Goal: Task Accomplishment & Management: Complete application form

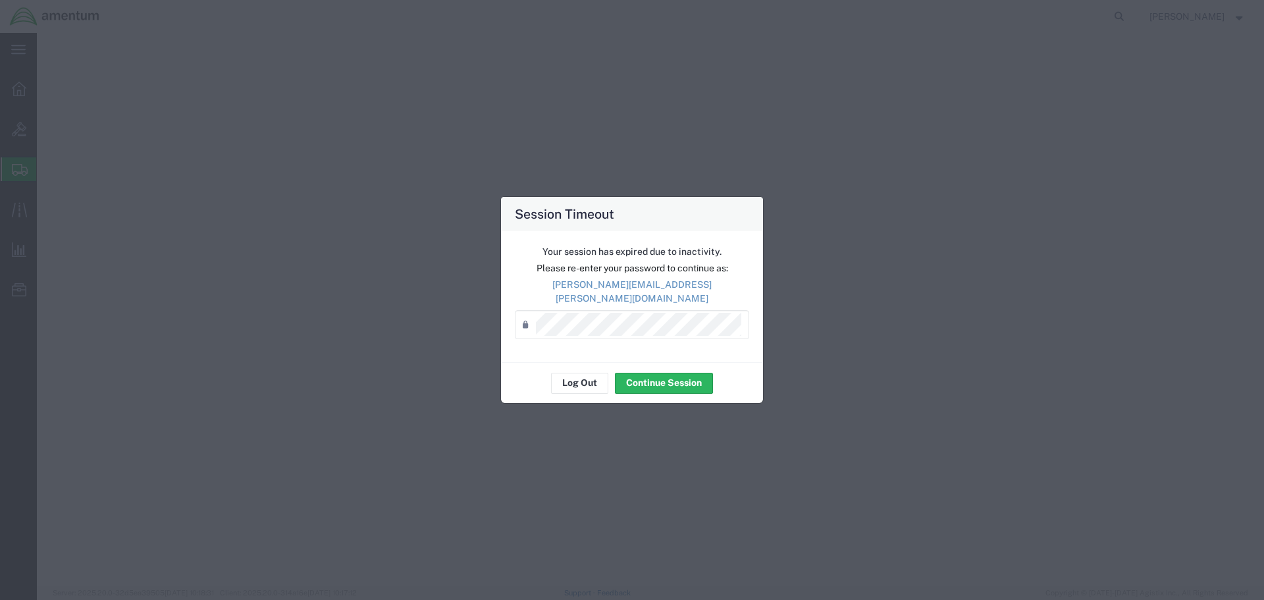
select select "2"
click at [676, 379] on button "Continue Session" at bounding box center [664, 383] width 98 height 21
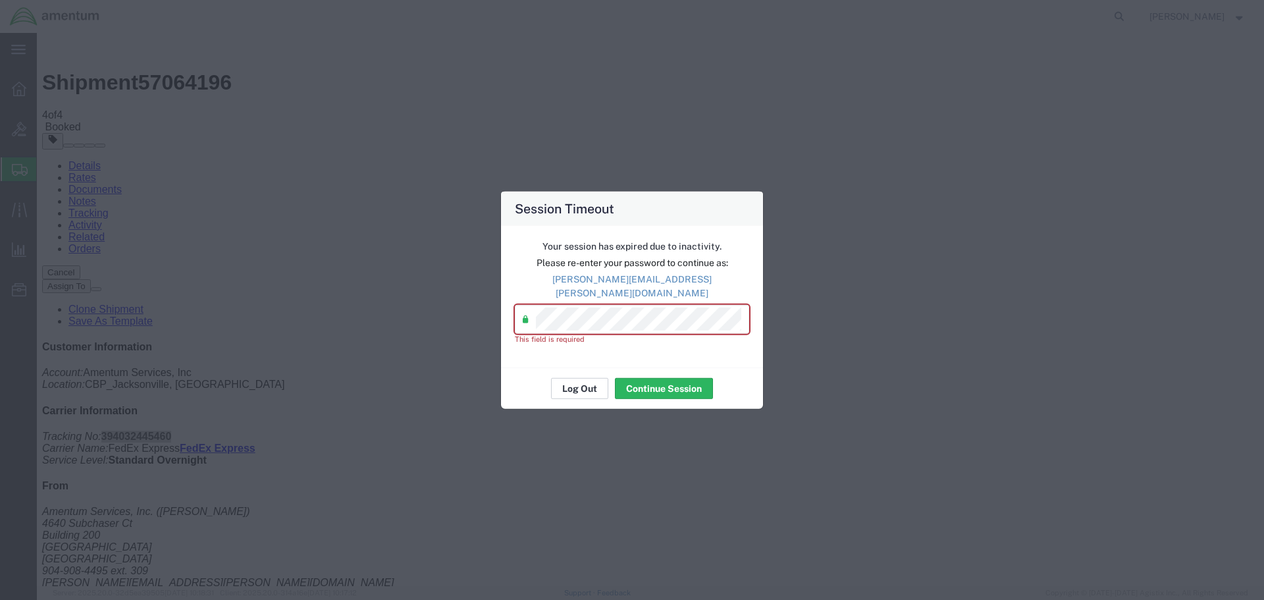
click at [583, 381] on button "Log Out" at bounding box center [579, 388] width 57 height 21
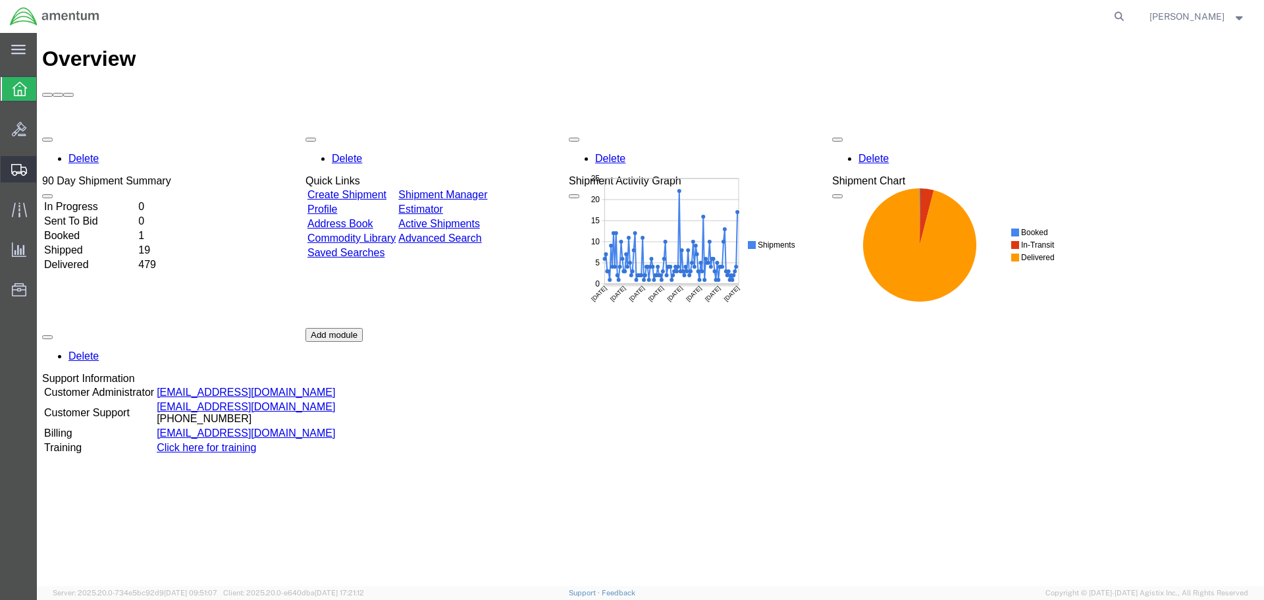
click at [0, 0] on span "Create Shipment" at bounding box center [0, 0] width 0 height 0
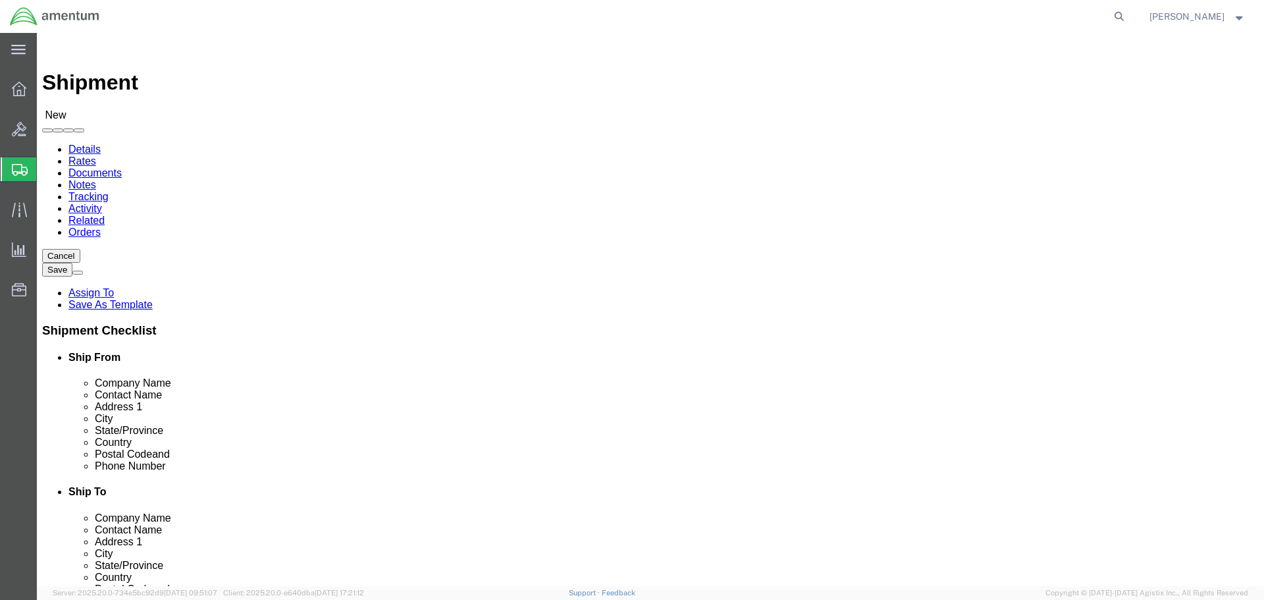
select select
select select "MYPROFILE"
select select "FL"
type input "L"
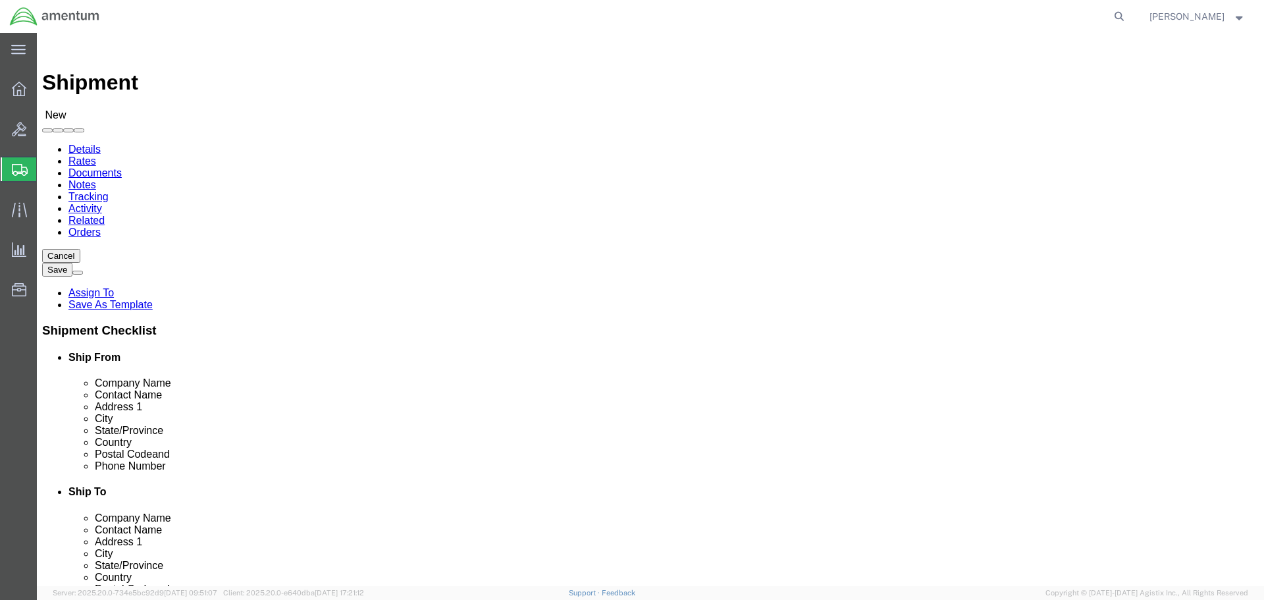
type input "L"
type input "LARED"
select select "49940"
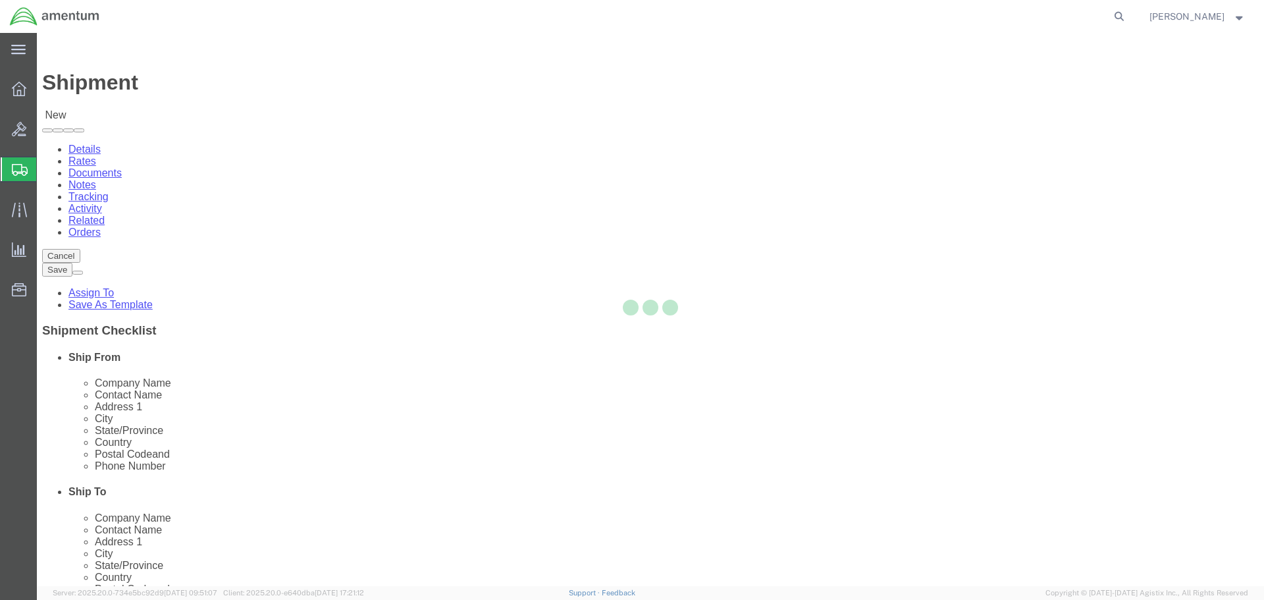
select select "TX"
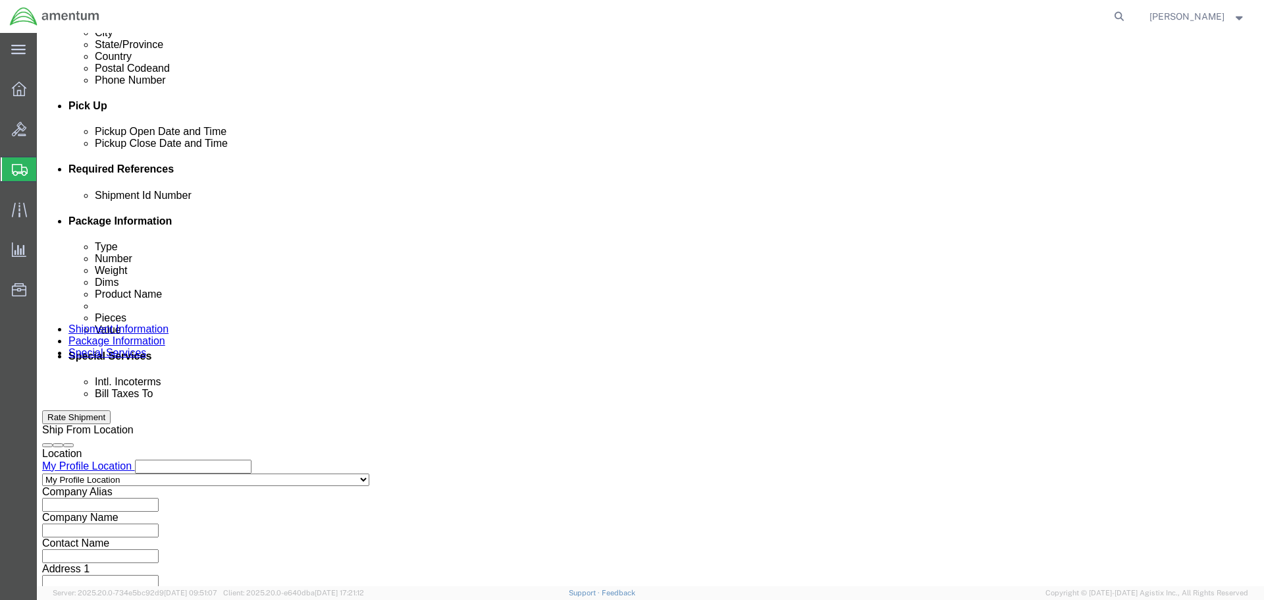
scroll to position [527, 0]
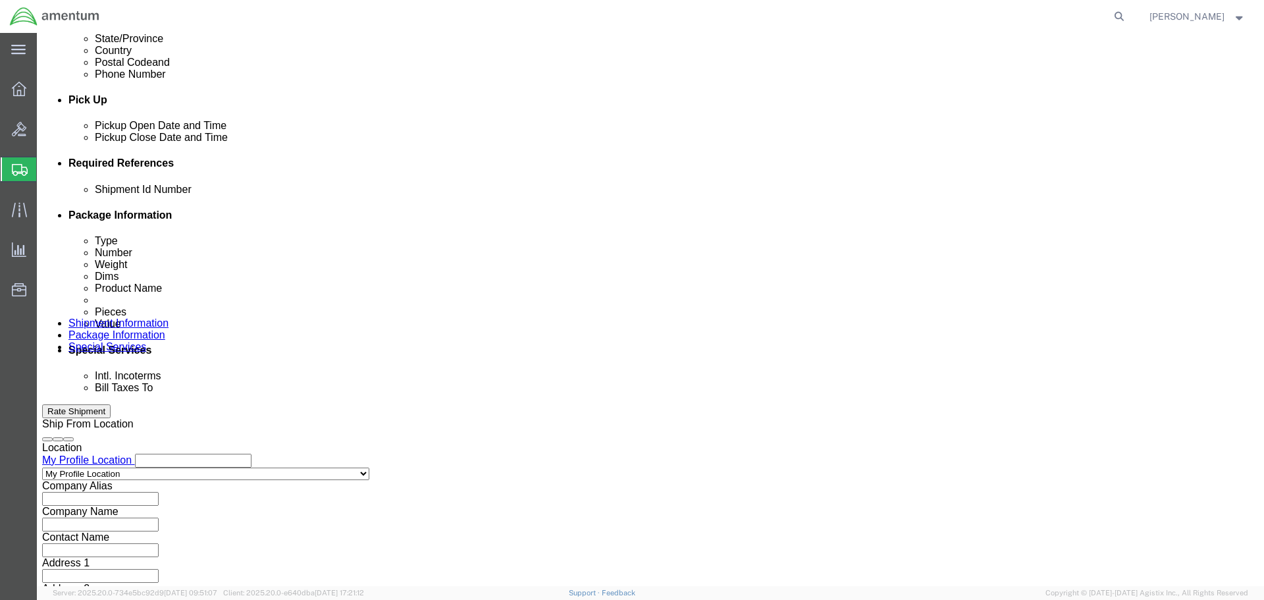
click input "text"
type input "C-5000 (P25)"
click div "C-5000 (P25)"
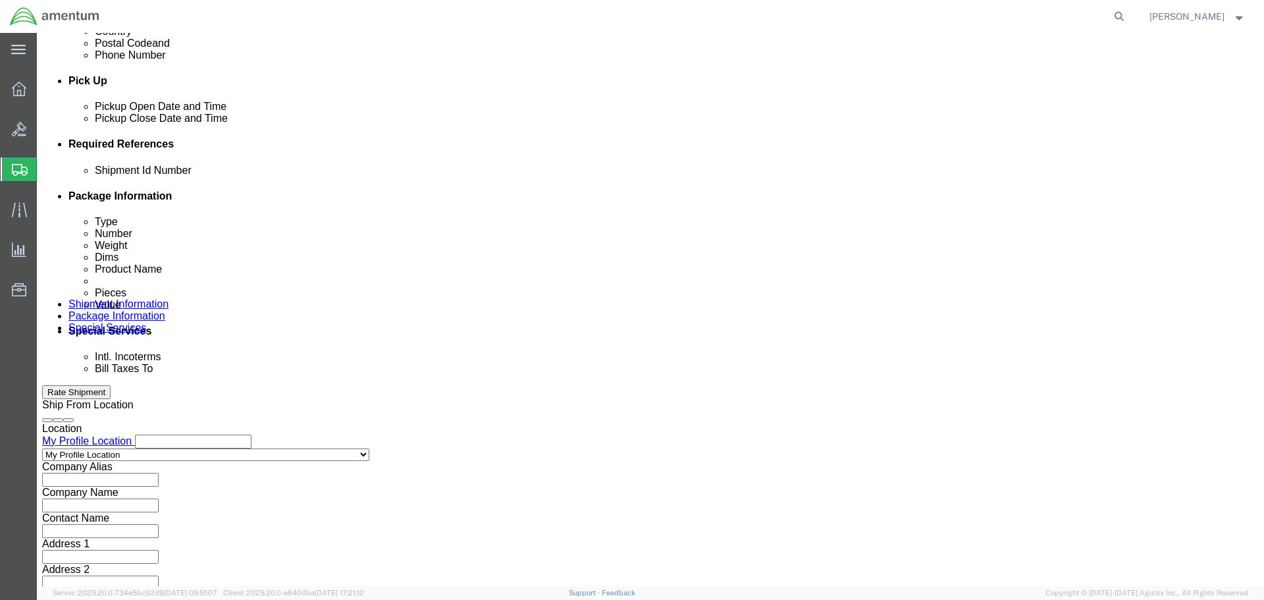
scroll to position [577, 0]
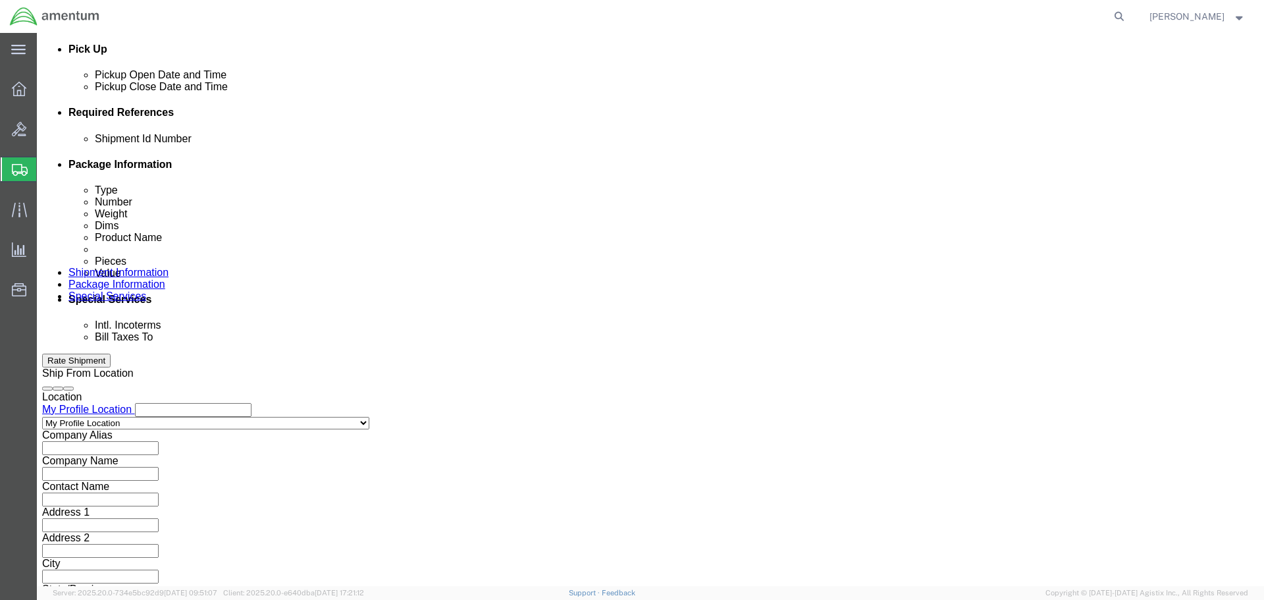
click button "Continue"
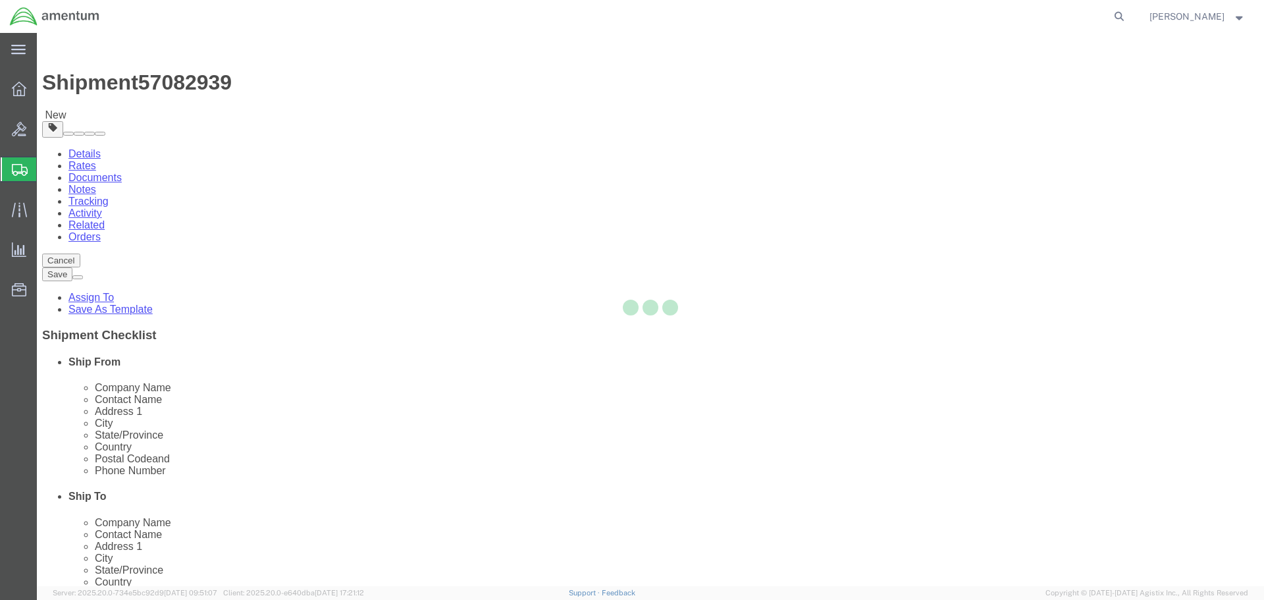
select select "CBOX"
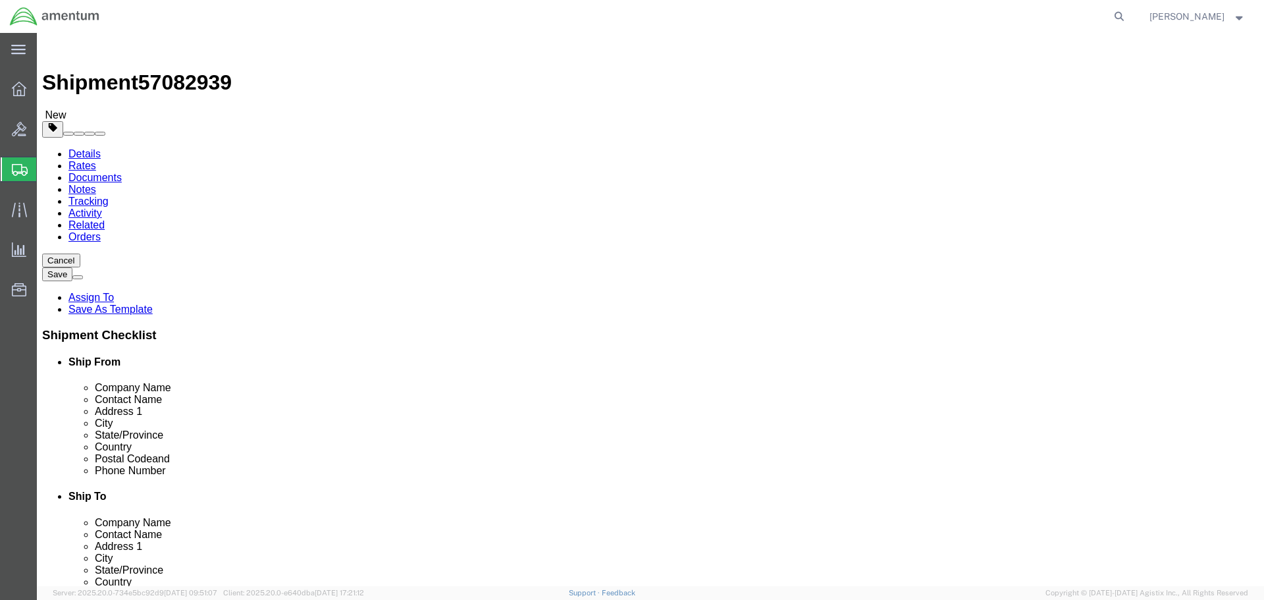
click icon
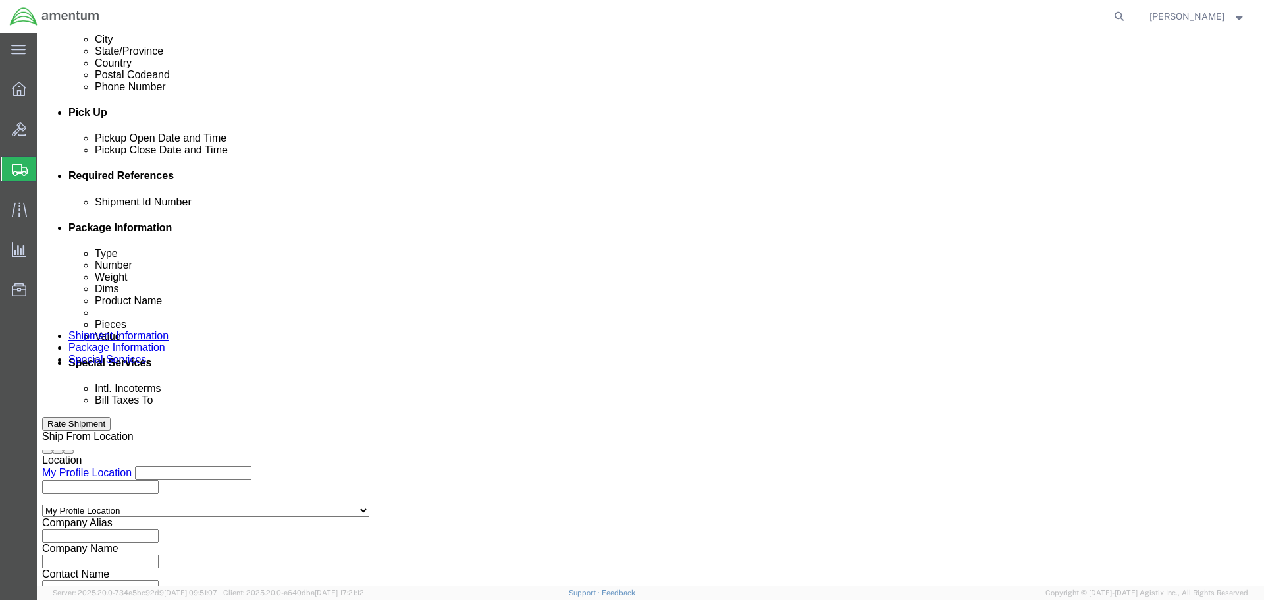
scroll to position [577, 0]
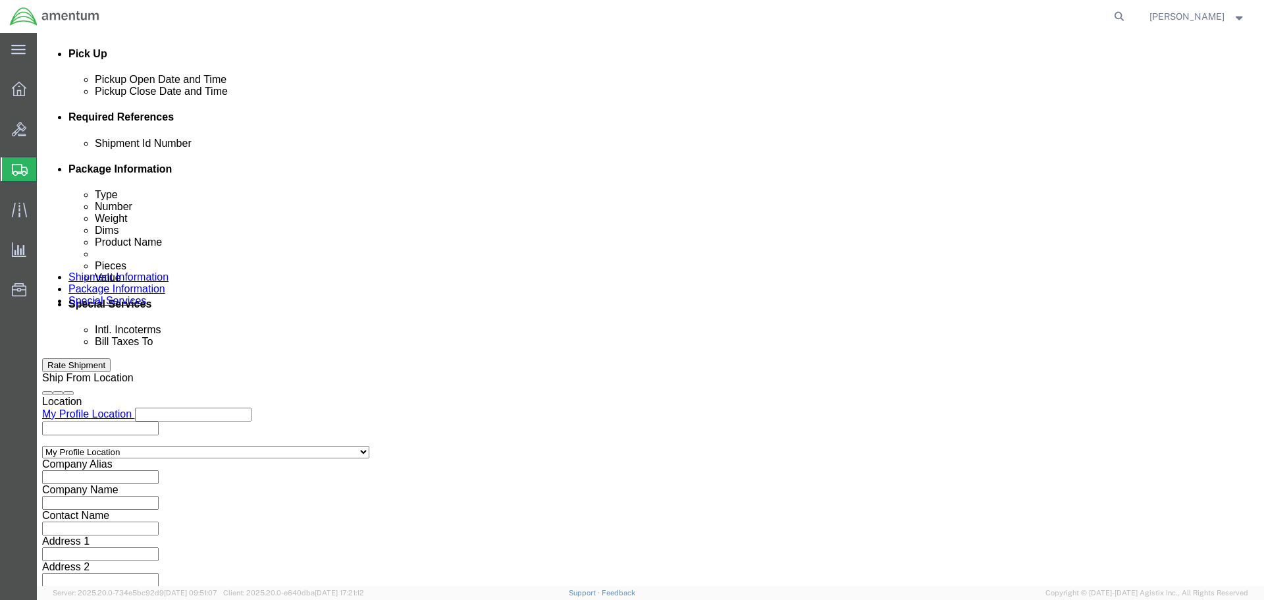
click button "Add reference"
click select "Select Account Type Activity ID Airline Appointment Number ASN Batch Request # …"
select select "PROJNUM"
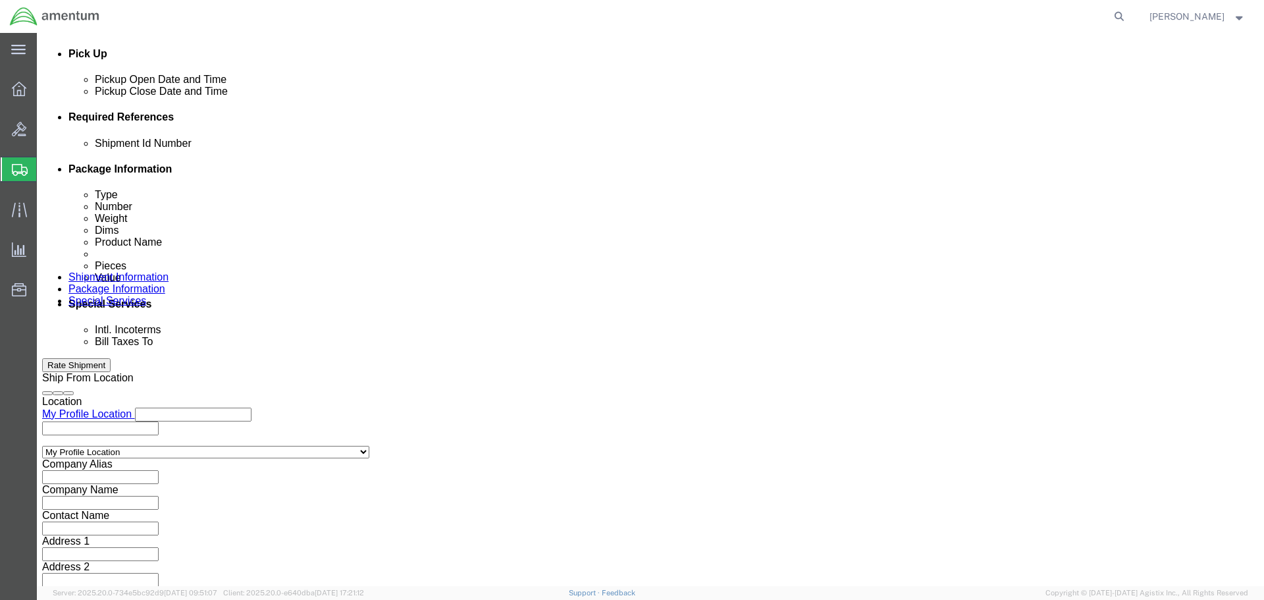
click select "Select Account Type Activity ID Airline Appointment Number ASN Batch Request # …"
select select "DEPT"
click select "Select Account Type Activity ID Airline Appointment Number ASN Batch Request # …"
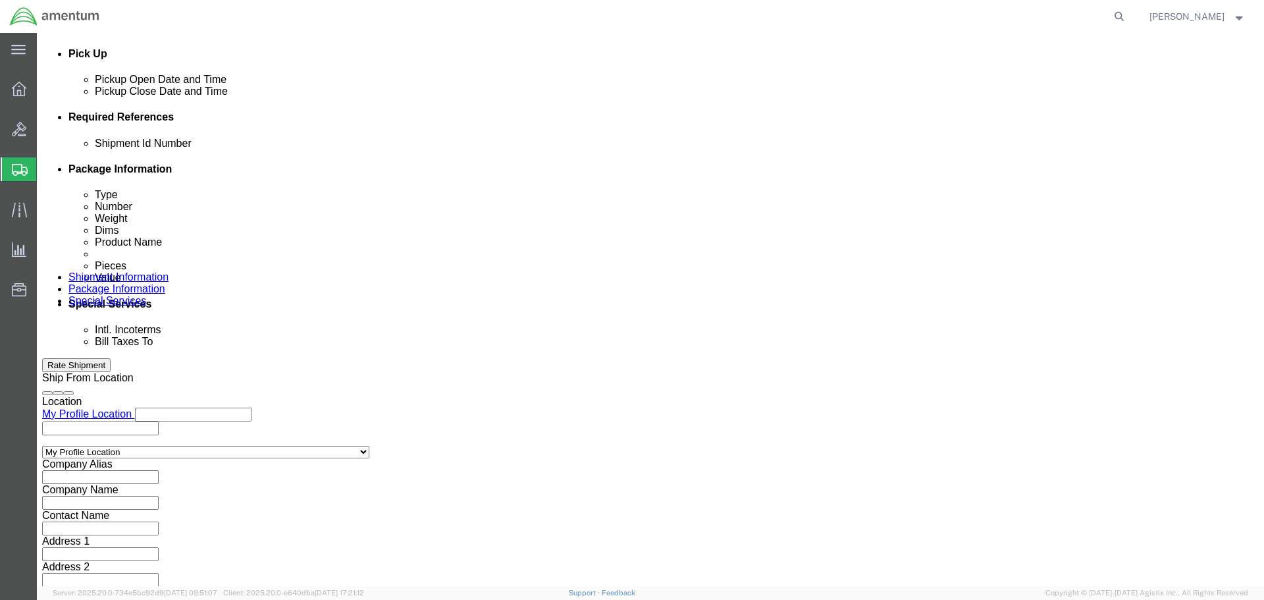
select select "CUSTREF"
click select "Select Account Type Activity ID Airline Appointment Number ASN Batch Request # …"
click input "text"
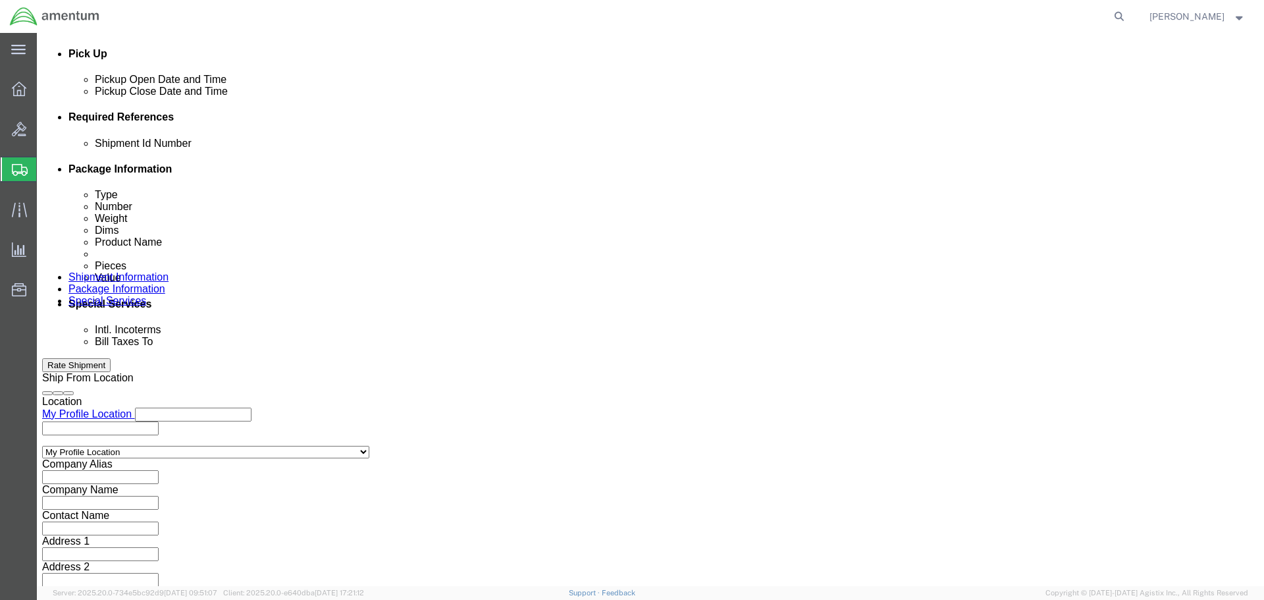
type input "CBP"
click input "text"
type input "C-5000"
click input "text"
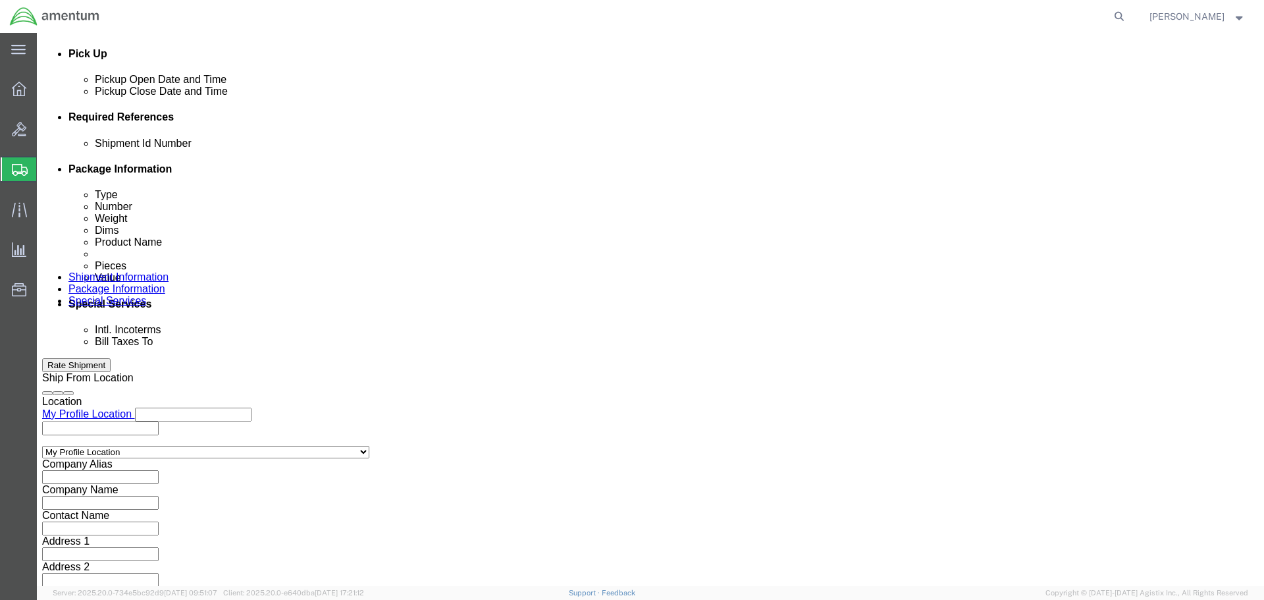
drag, startPoint x: 556, startPoint y: 234, endPoint x: 564, endPoint y: 234, distance: 7.9
click input "text"
type input "6118.04.03.2219.000.SER.0000"
click div "Shipment Id Number C-5000 (P25) Select Account Type Activity ID Airline Appoint…"
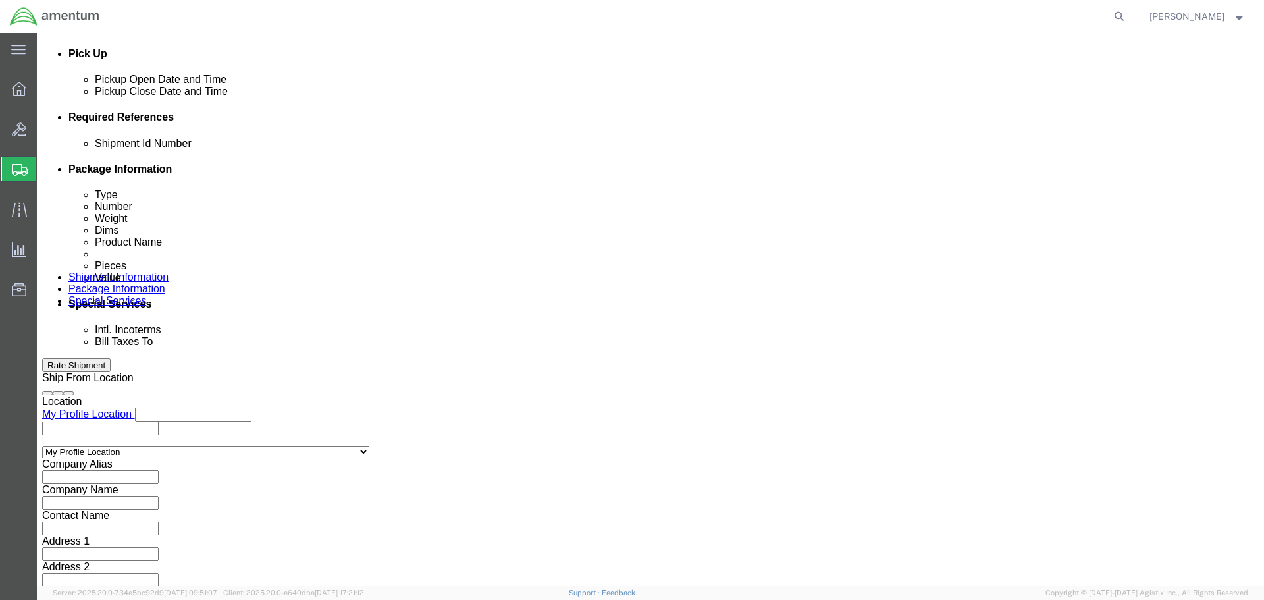
scroll to position [0, 0]
click input "C-5000"
click div "Shipment Id Number C-5000 (P25) Select Account Type Activity ID Airline Appoint…"
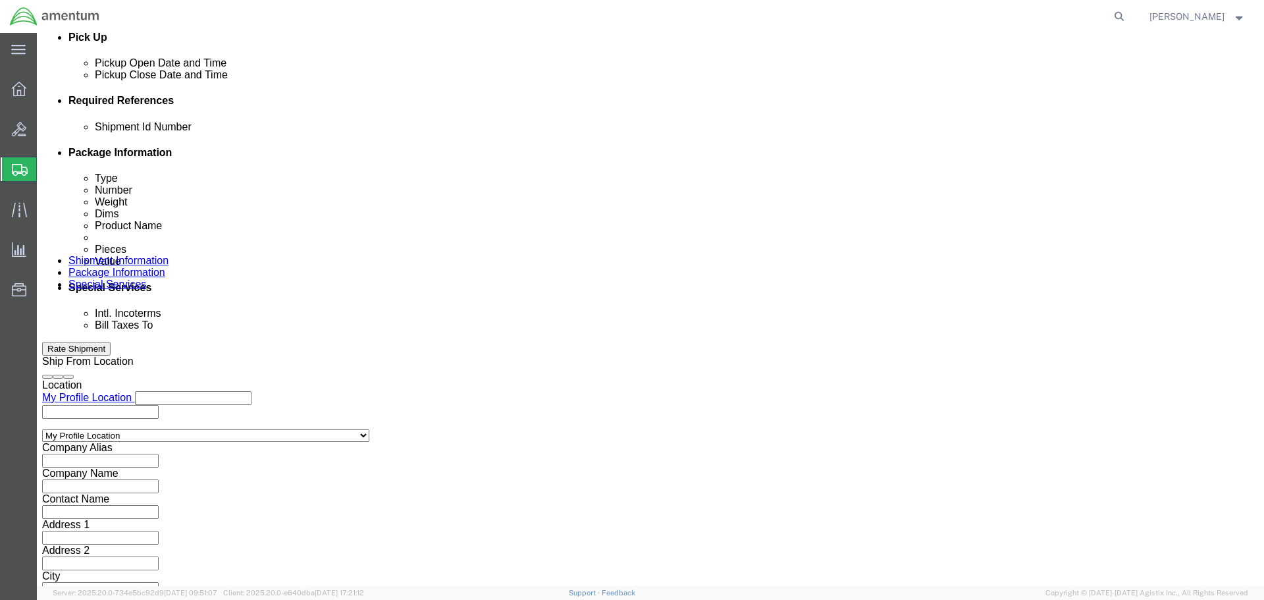
scroll to position [602, 0]
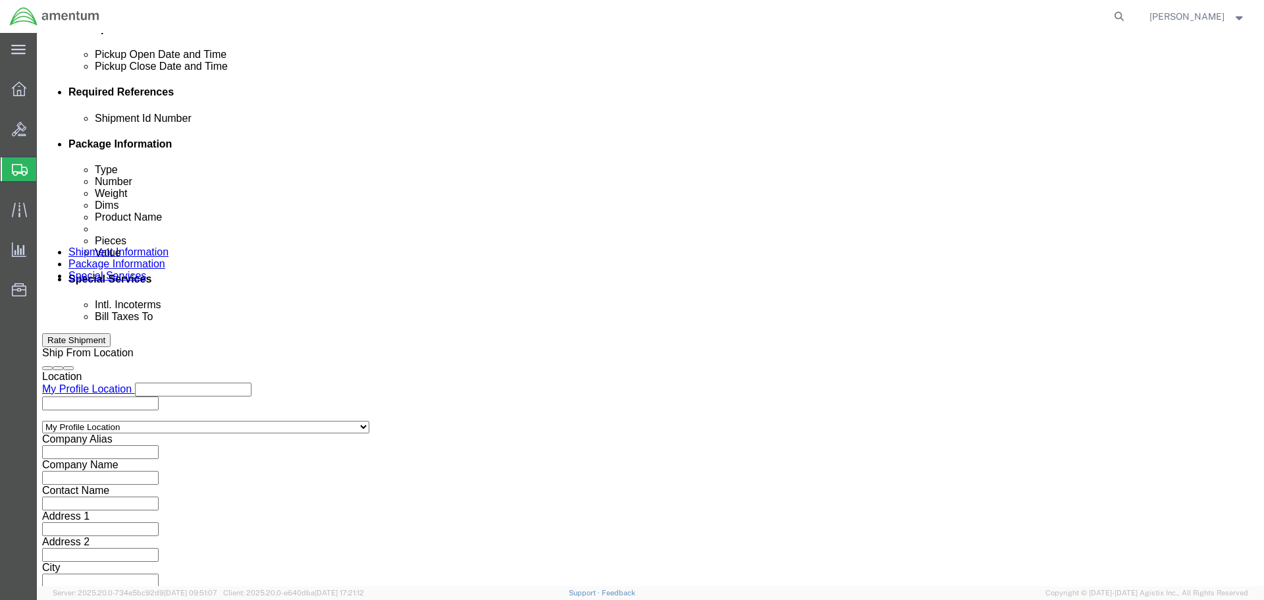
click button "Continue"
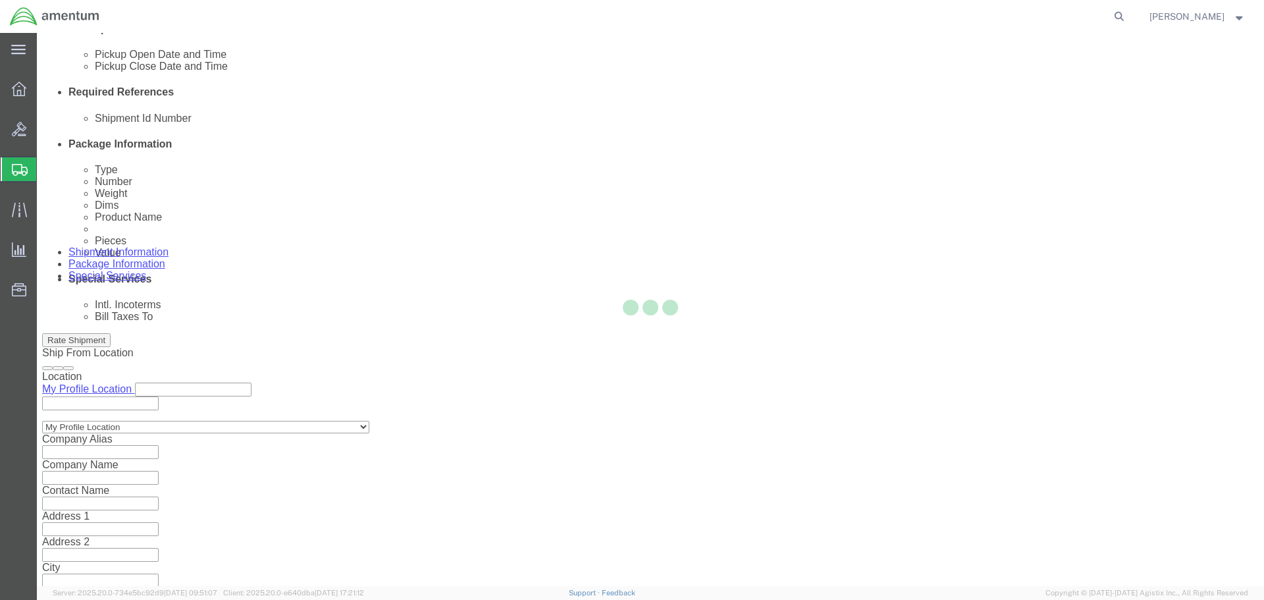
scroll to position [0, 0]
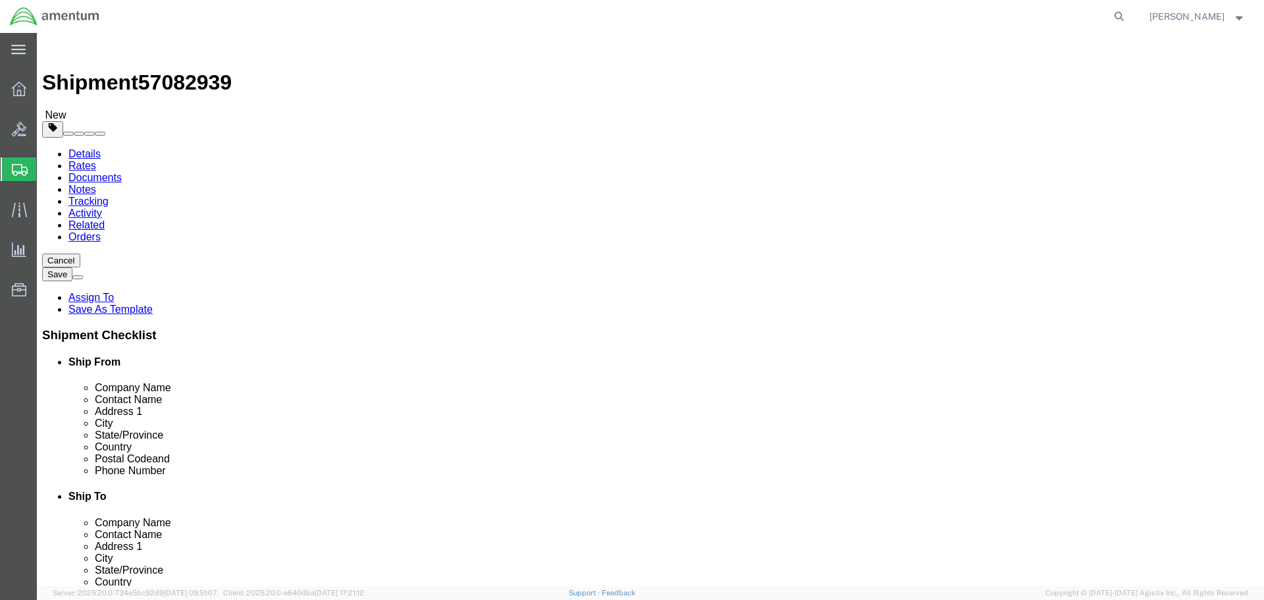
click select "Select BCK Boxes Bale(s) Basket(s) Bolt(s) Bottle(s) Buckets Bulk Bundle(s) Can…"
drag, startPoint x: 281, startPoint y: 222, endPoint x: 242, endPoint y: 242, distance: 44.5
click select "Select BCK Boxes Bale(s) Basket(s) Bolt(s) Bottle(s) Buckets Bulk Bundle(s) Can…"
click input "text"
type input "12"
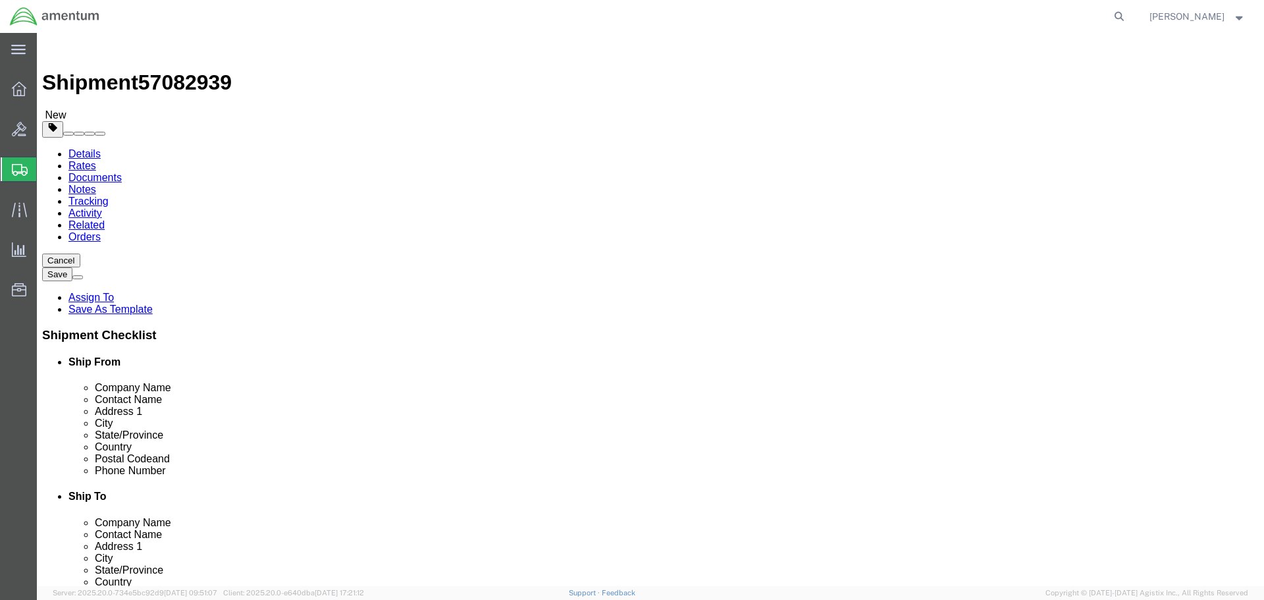
type input "10"
type input "7"
type input "8"
click ul
click link "Add Content"
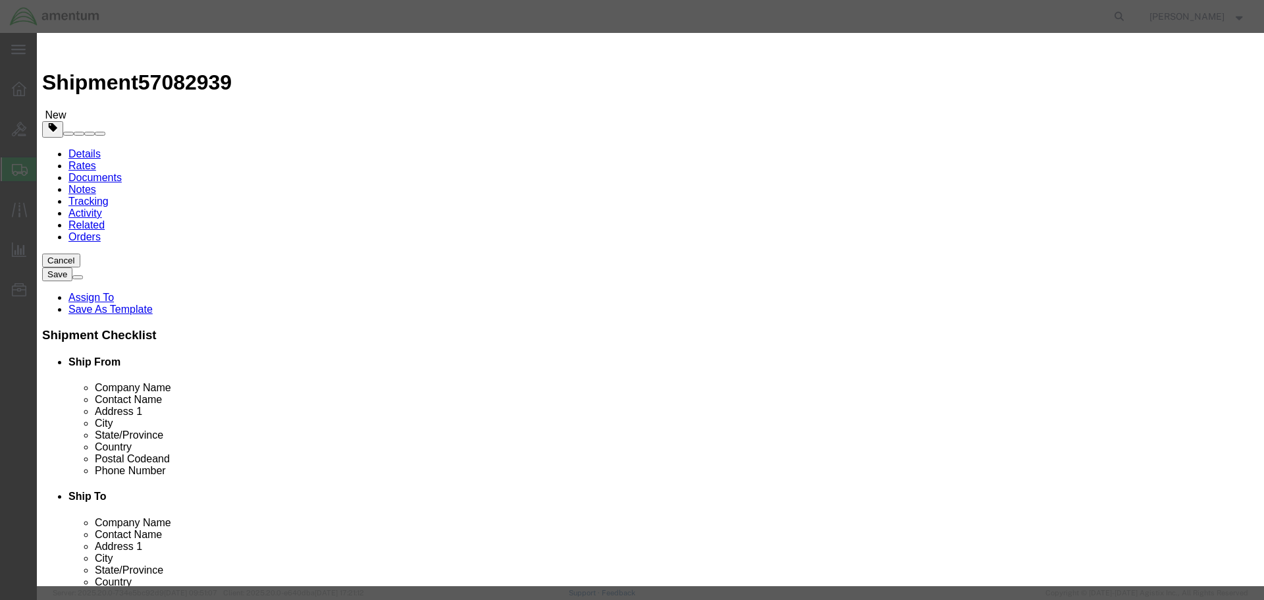
click input "text"
type input "C-5000 RADIO"
click div "Commodity library"
click input "0"
drag, startPoint x: 367, startPoint y: 135, endPoint x: 357, endPoint y: 145, distance: 14.0
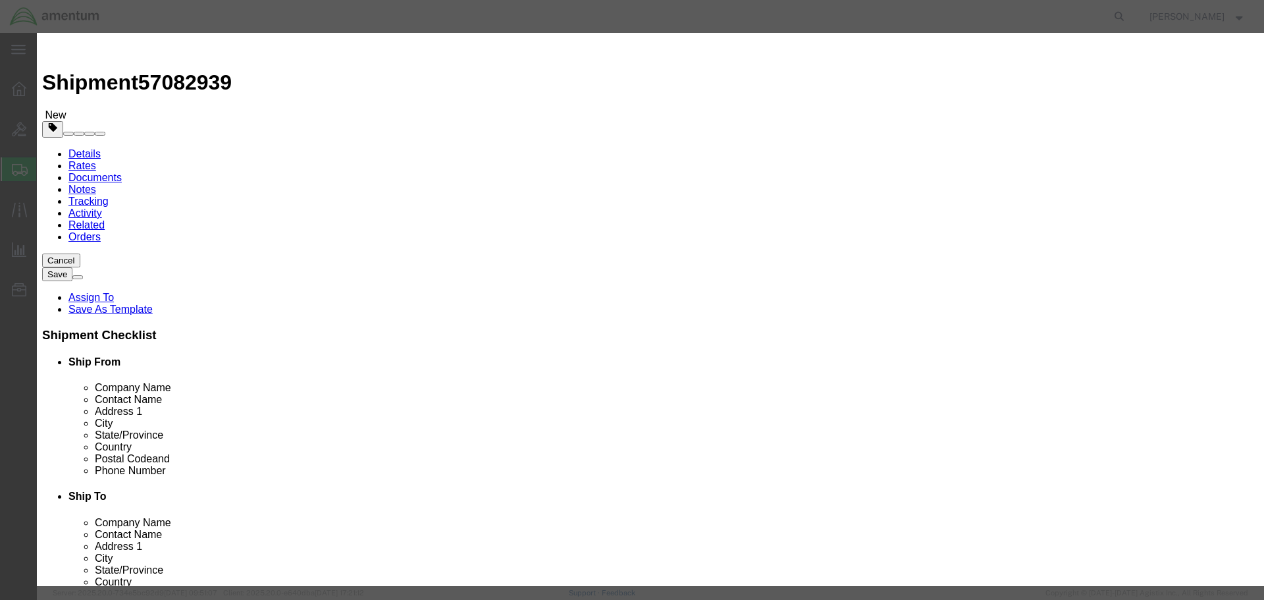
click div "Product Name C-5000 RADIO C-5000 Pieces 0 Select Bag Barrels 100Board Feet Bott…"
type input "1"
click input "text"
type input "25000"
click div "Description Commodity Category Select Country Of Origin Select Afghanistan Ålan…"
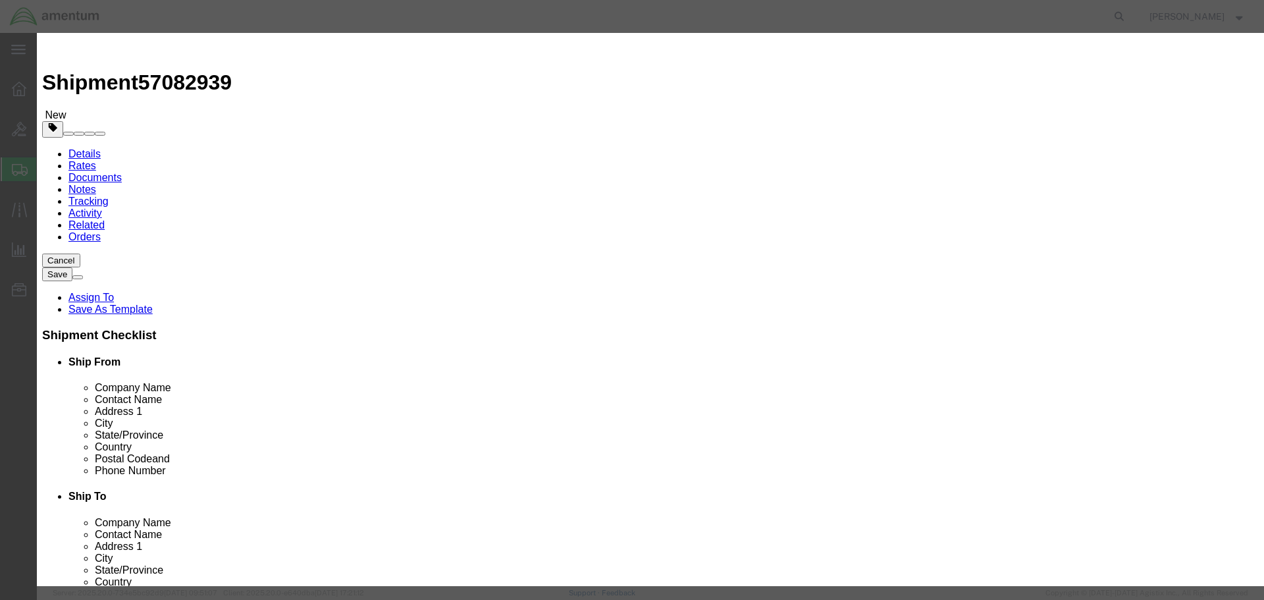
click button "Save & Close"
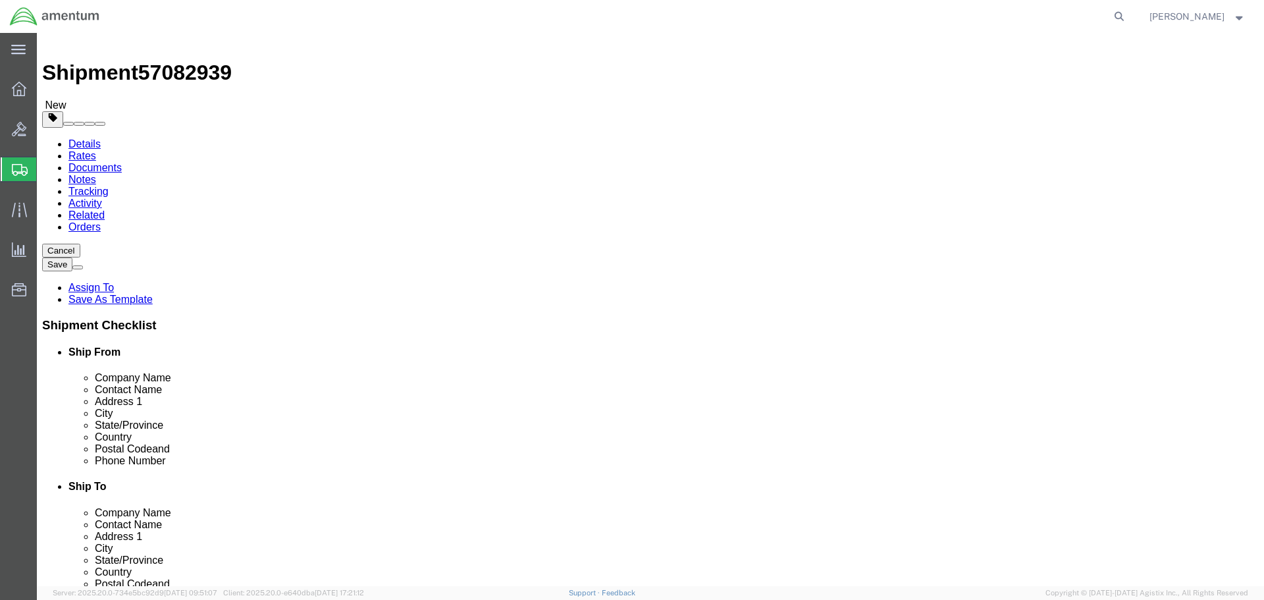
scroll to position [13, 0]
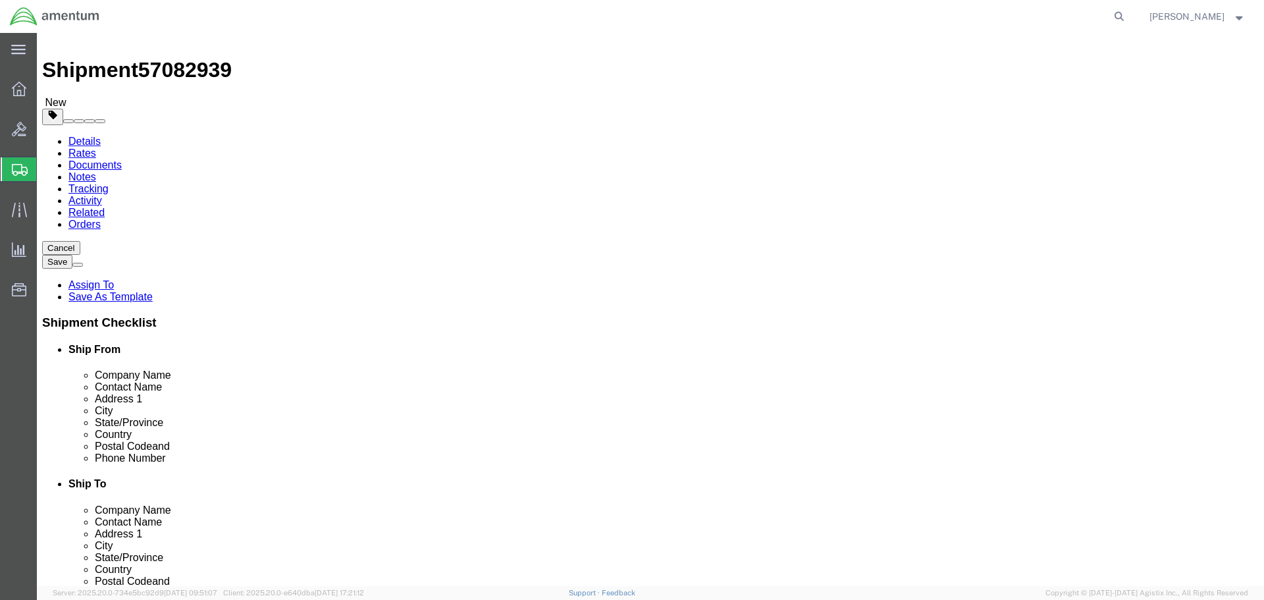
click button "Rate Shipment"
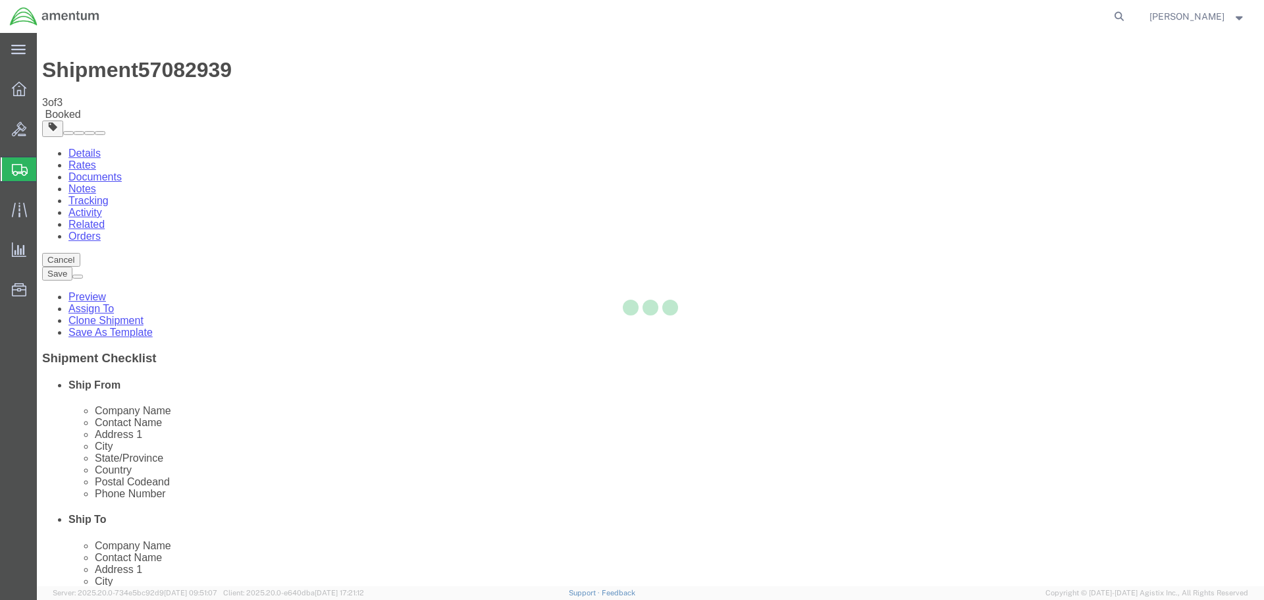
scroll to position [0, 0]
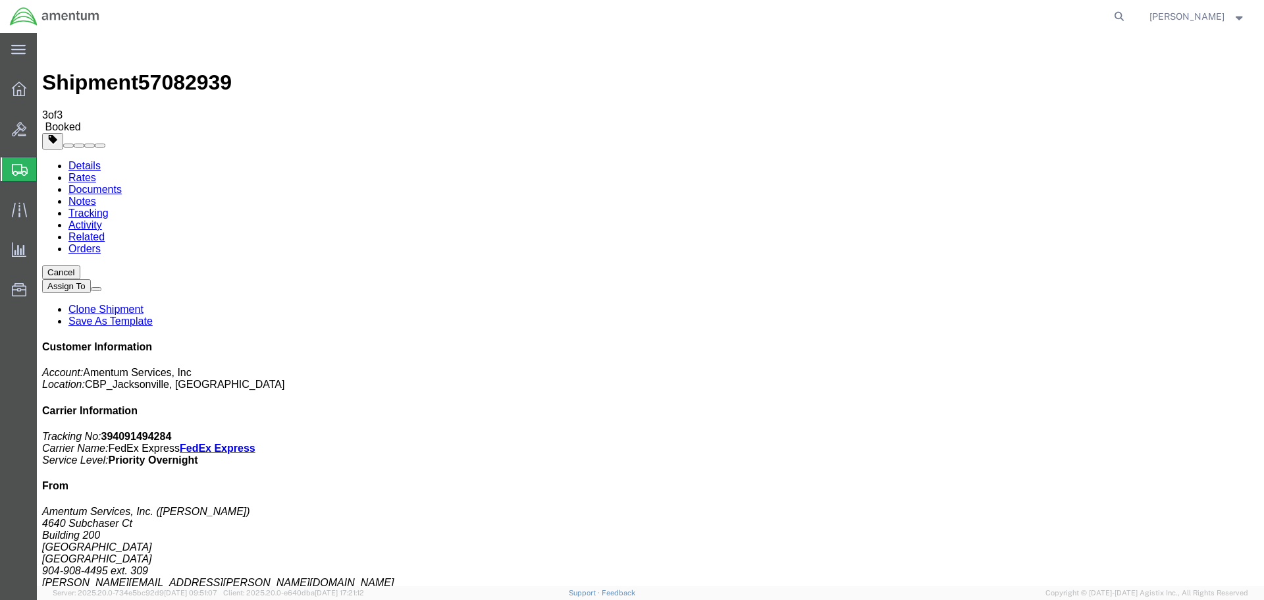
checkbox input "true"
drag, startPoint x: 1080, startPoint y: 203, endPoint x: 1153, endPoint y: 205, distance: 72.5
click at [1149, 431] on p "Tracking No: 394091494284 Carrier Name: FedEx Express FedEx Express Service Lev…" at bounding box center [650, 449] width 1217 height 36
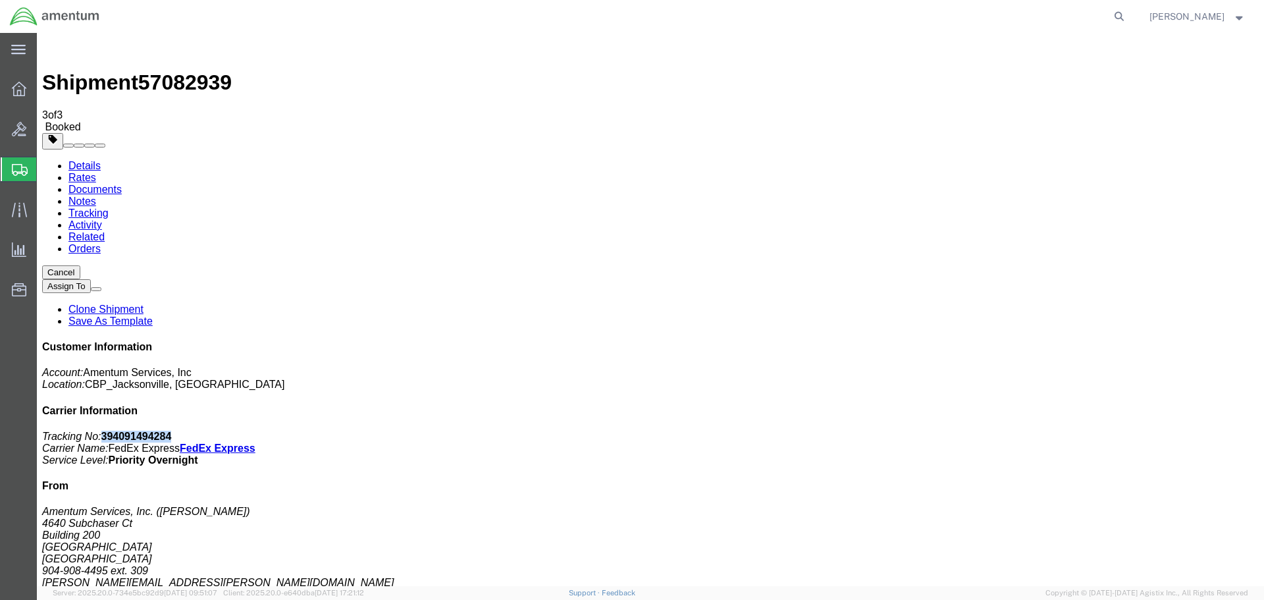
copy b "394091494284"
drag, startPoint x: 1019, startPoint y: 197, endPoint x: 1020, endPoint y: 174, distance: 22.4
click at [1022, 341] on div "Customer Information Account: Amentum Services, Inc Location: CBP_Jacksonville,…" at bounding box center [650, 581] width 1217 height 481
drag, startPoint x: 1020, startPoint y: 174, endPoint x: 1171, endPoint y: 230, distance: 161.7
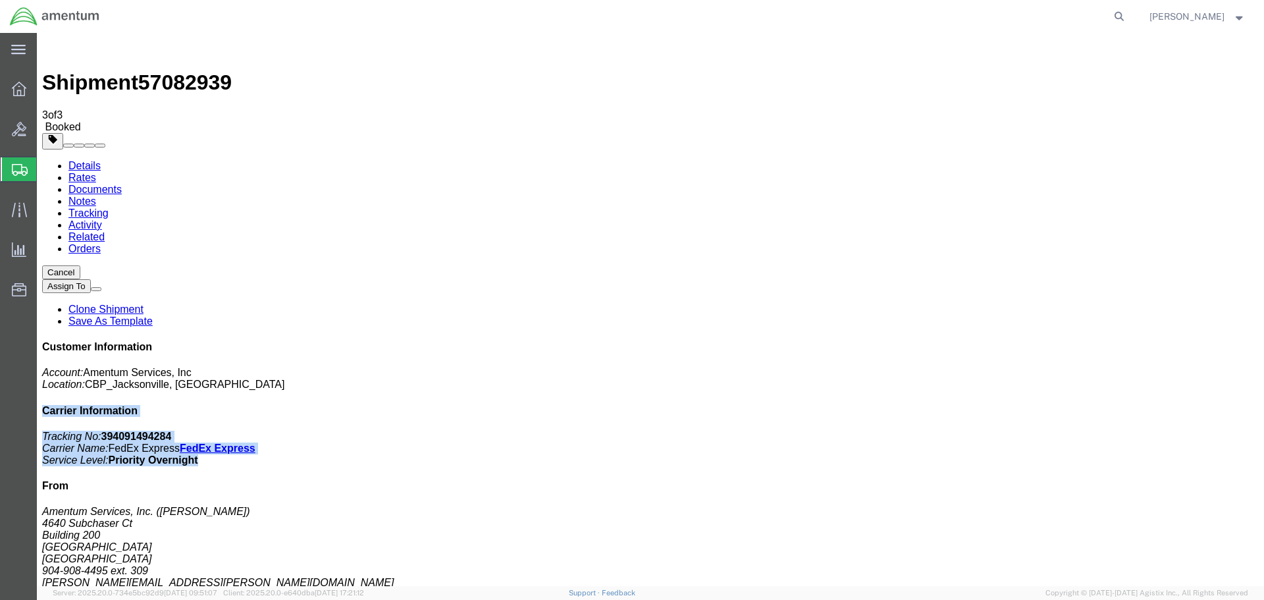
click at [1171, 341] on div "Customer Information Account: Amentum Services, Inc Location: CBP_Jacksonville,…" at bounding box center [650, 581] width 1217 height 481
copy div "Carrier Information Tracking No: 394091494284 Carrier Name: FedEx Express FedEx…"
